Goal: Task Accomplishment & Management: Manage account settings

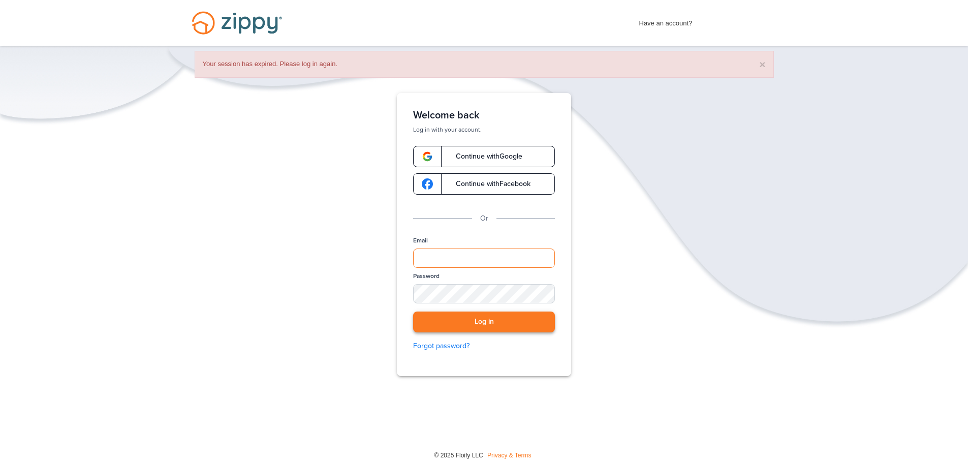
type input "**********"
click at [505, 324] on button "Log in" at bounding box center [484, 321] width 142 height 21
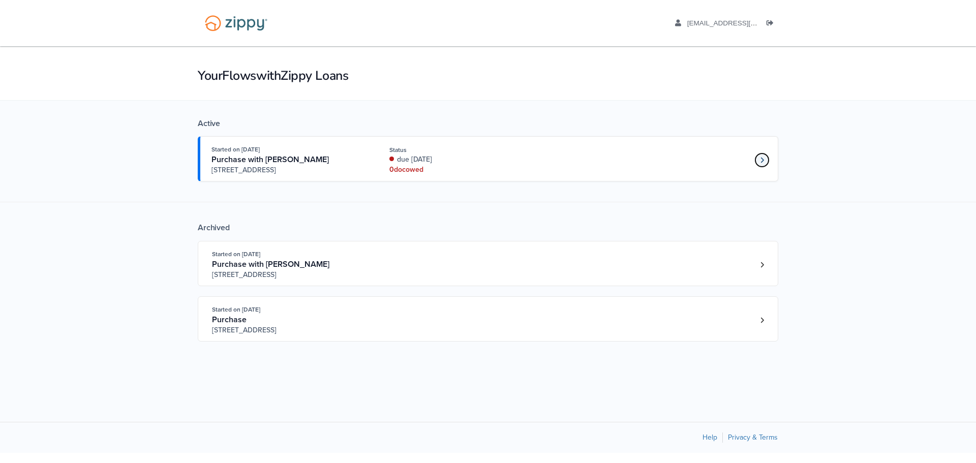
click at [761, 159] on icon "Loan number 4190800" at bounding box center [762, 160] width 4 height 7
